Goal: Go to known website: Access a specific website the user already knows

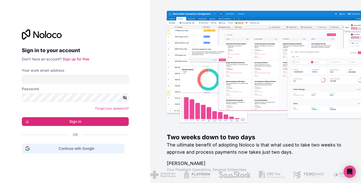
click at [90, 148] on span "Continue with Google" at bounding box center [76, 148] width 89 height 5
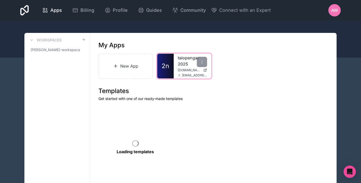
click at [179, 66] on link "taiopenga-2025" at bounding box center [192, 61] width 29 height 12
